Goal: Task Accomplishment & Management: Use online tool/utility

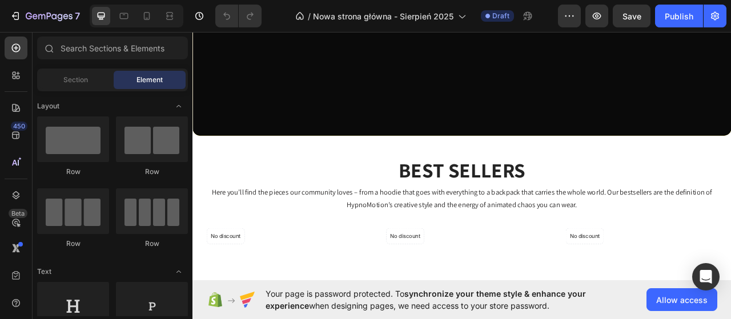
scroll to position [457, 0]
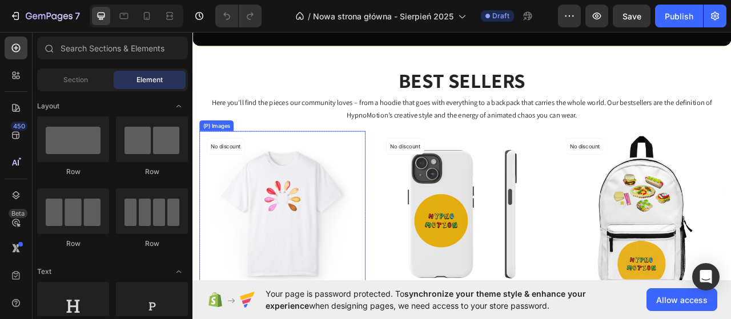
click at [328, 191] on img at bounding box center [306, 264] width 211 height 211
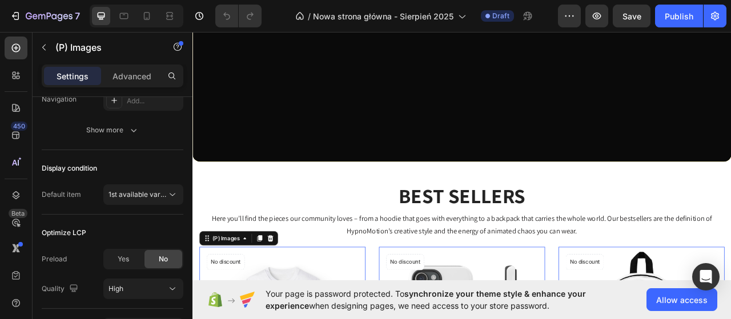
scroll to position [400, 0]
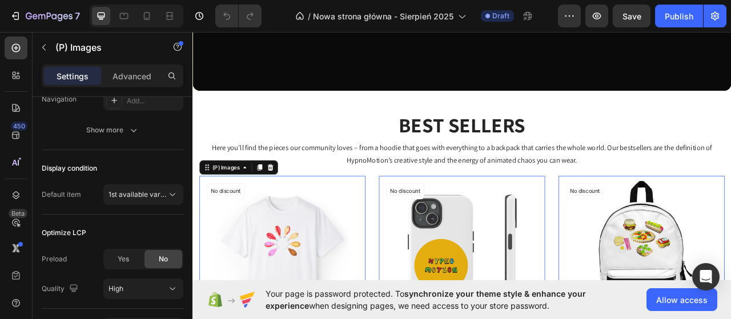
click at [275, 259] on img at bounding box center [306, 321] width 211 height 211
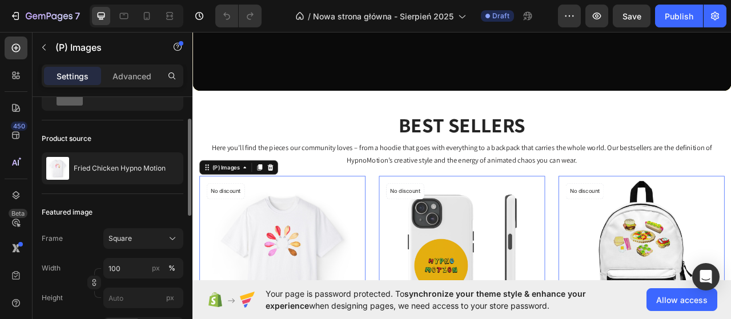
scroll to position [0, 0]
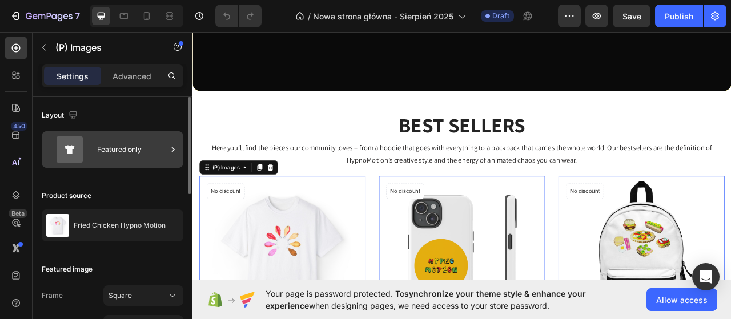
click at [144, 150] on div "Featured only" at bounding box center [132, 149] width 70 height 26
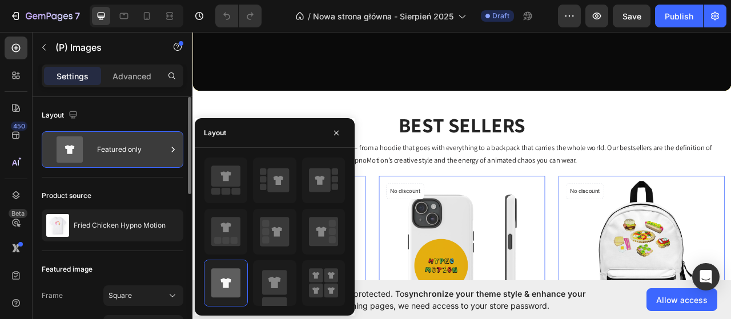
click at [144, 150] on div "Featured only" at bounding box center [132, 149] width 70 height 26
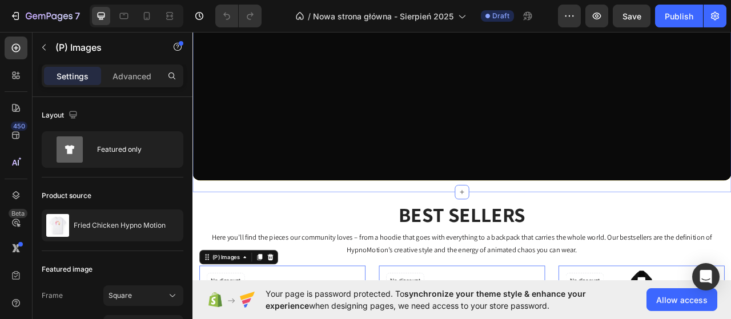
scroll to position [400, 0]
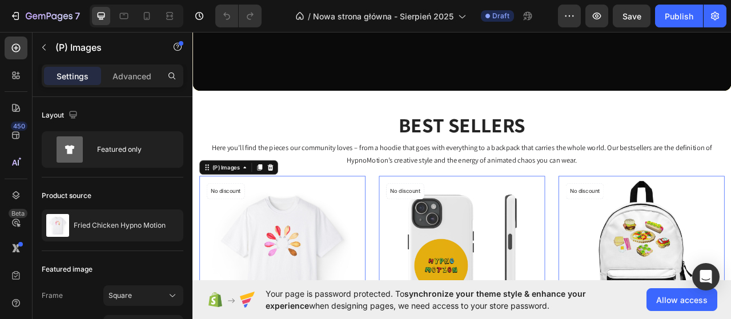
click at [312, 258] on img at bounding box center [306, 321] width 211 height 211
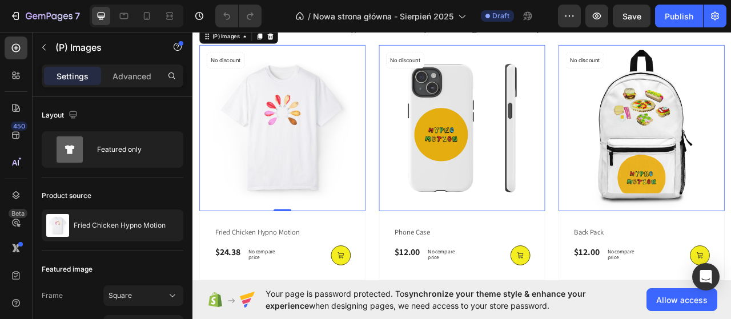
scroll to position [571, 0]
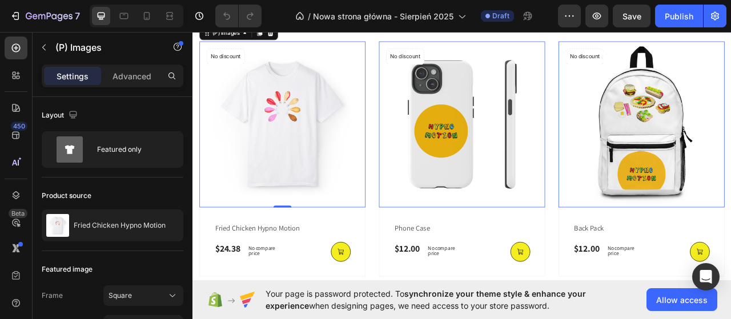
click at [586, 91] on img at bounding box center [534, 150] width 211 height 211
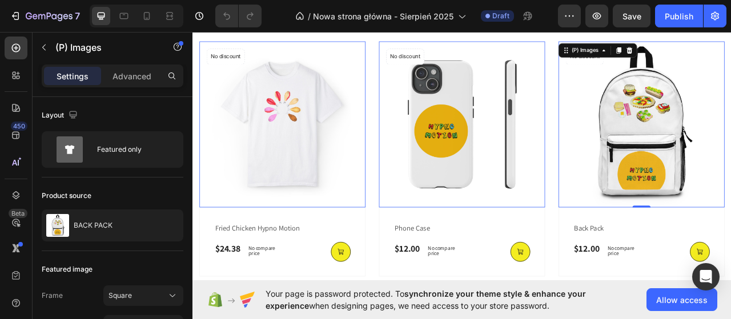
scroll to position [628, 0]
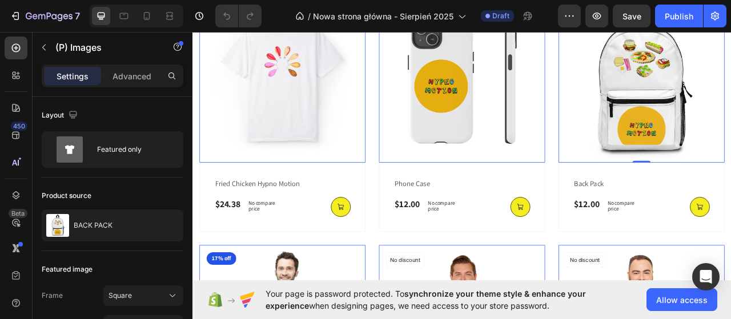
click at [333, 155] on img at bounding box center [306, 93] width 211 height 211
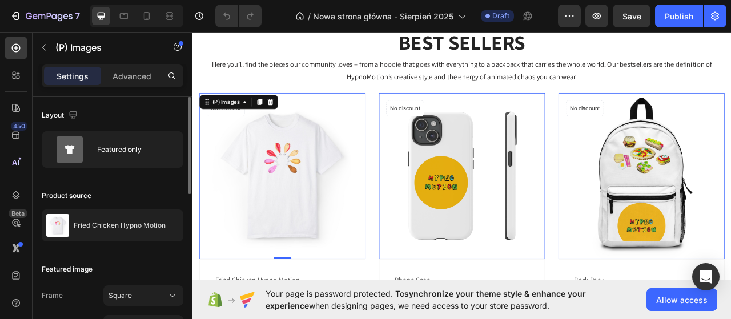
scroll to position [457, 0]
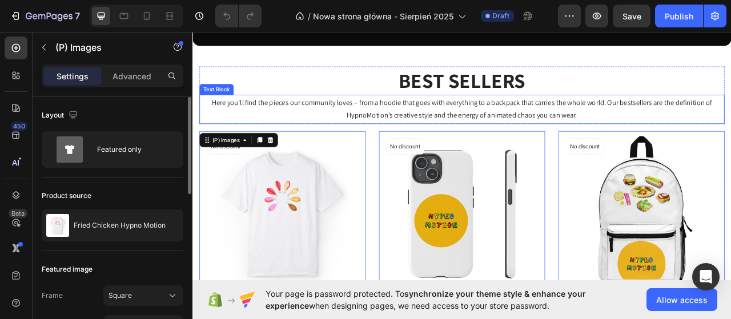
click at [325, 127] on p "Here you’ll find the pieces our community loves – from a hoodie that goes with …" at bounding box center [535, 131] width 668 height 33
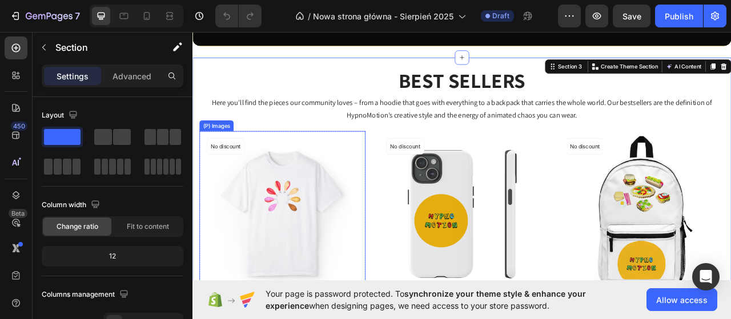
click at [210, 159] on div "(P) Images" at bounding box center [306, 264] width 211 height 211
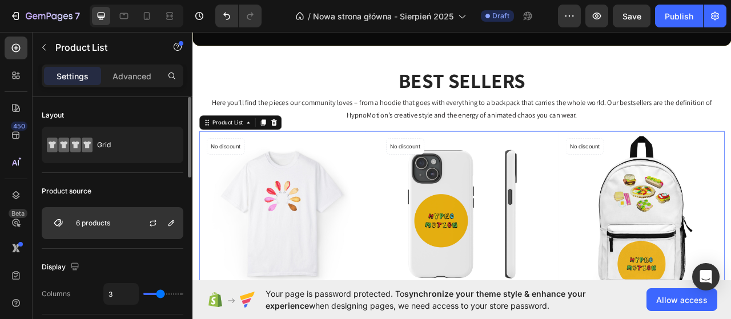
scroll to position [57, 0]
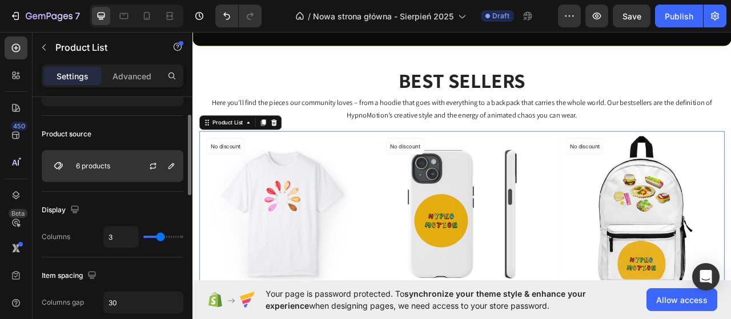
click at [96, 162] on p "6 products" at bounding box center [93, 166] width 34 height 8
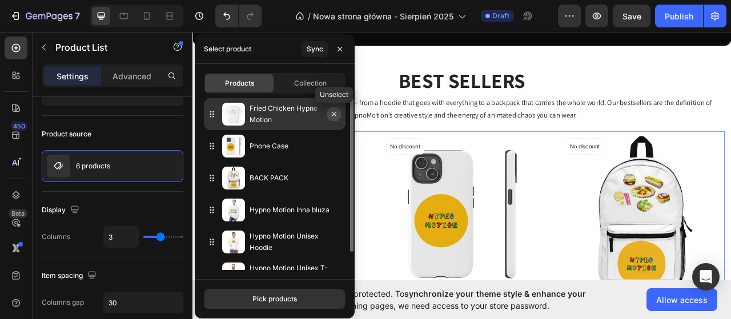
click at [329, 114] on icon "button" at bounding box center [333, 114] width 9 height 9
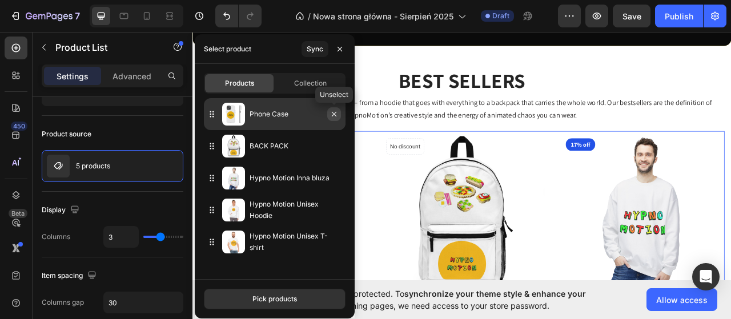
click at [332, 114] on icon "button" at bounding box center [333, 114] width 9 height 9
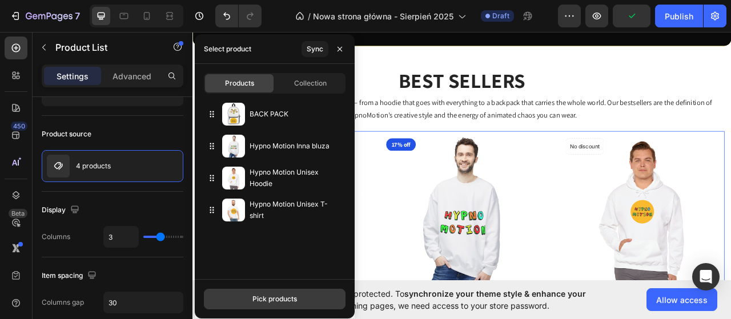
click at [286, 292] on button "Pick products" at bounding box center [275, 299] width 142 height 21
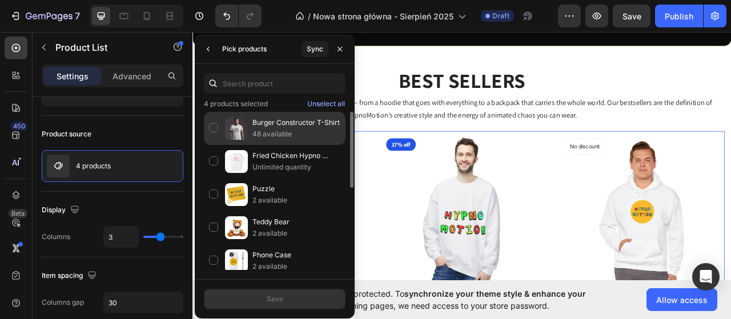
click at [218, 131] on div "Burger Constructor T-Shirt 48 available" at bounding box center [275, 128] width 142 height 33
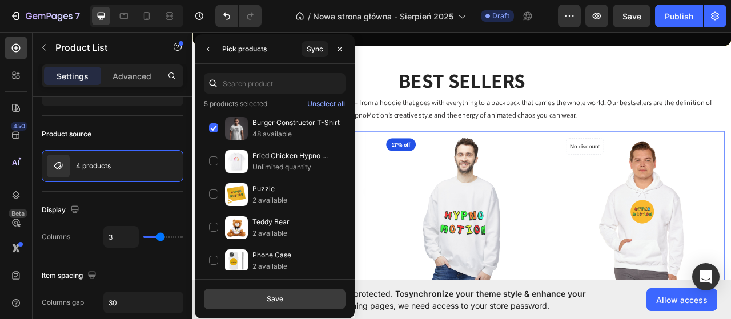
click at [285, 299] on button "Save" at bounding box center [275, 299] width 142 height 21
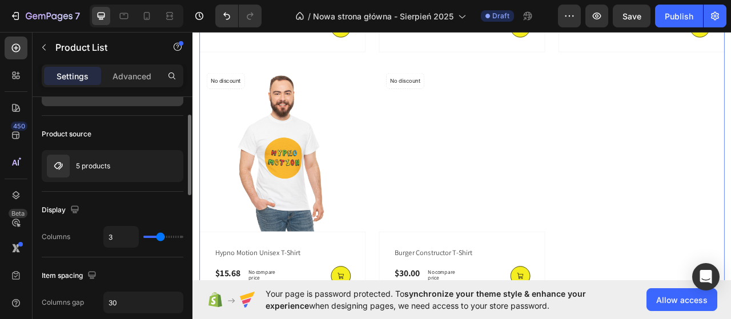
scroll to position [799, 0]
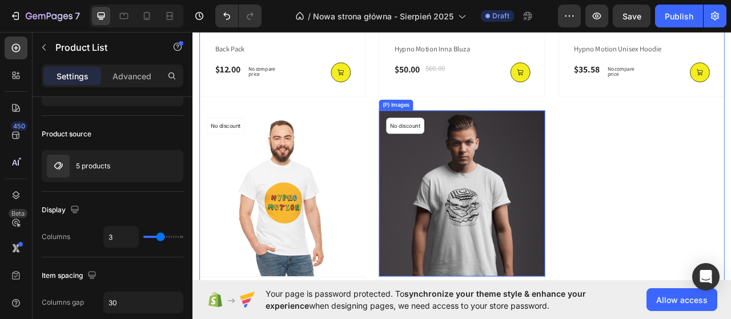
click at [529, 244] on img at bounding box center [534, 238] width 211 height 211
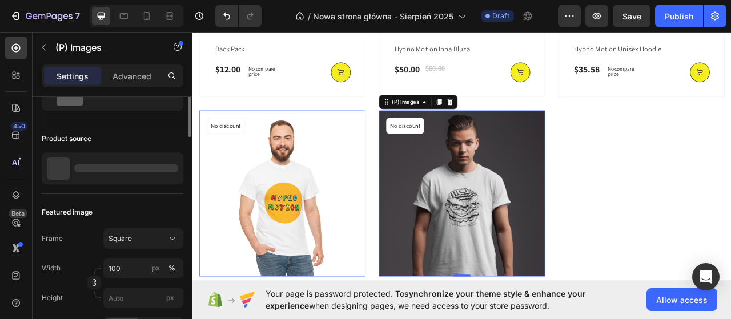
scroll to position [0, 0]
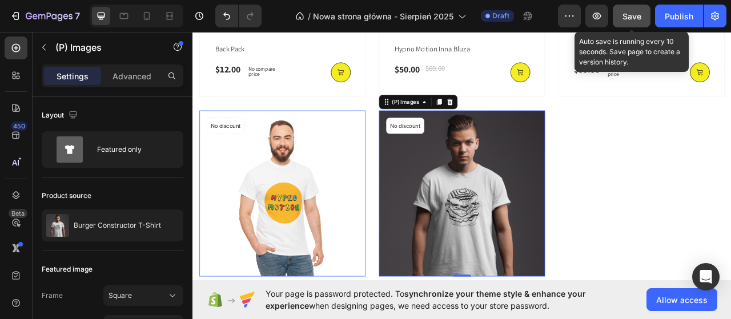
click at [646, 14] on button "Save" at bounding box center [632, 16] width 38 height 23
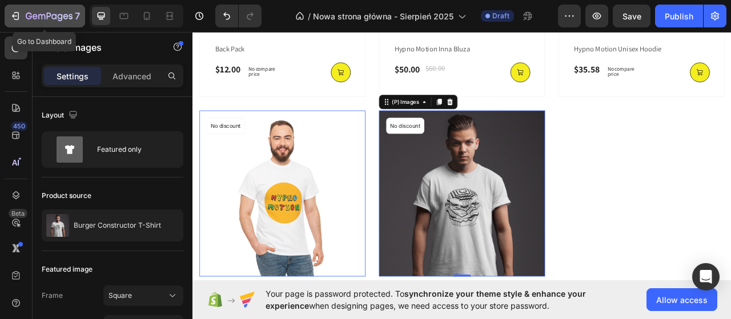
click at [81, 13] on button "7" at bounding box center [45, 16] width 81 height 23
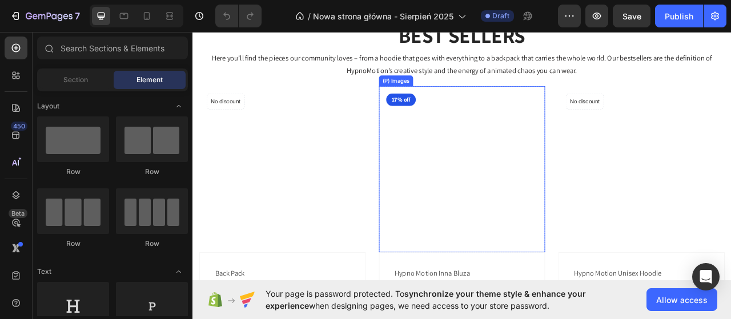
scroll to position [685, 0]
